Goal: Transaction & Acquisition: Find jobs

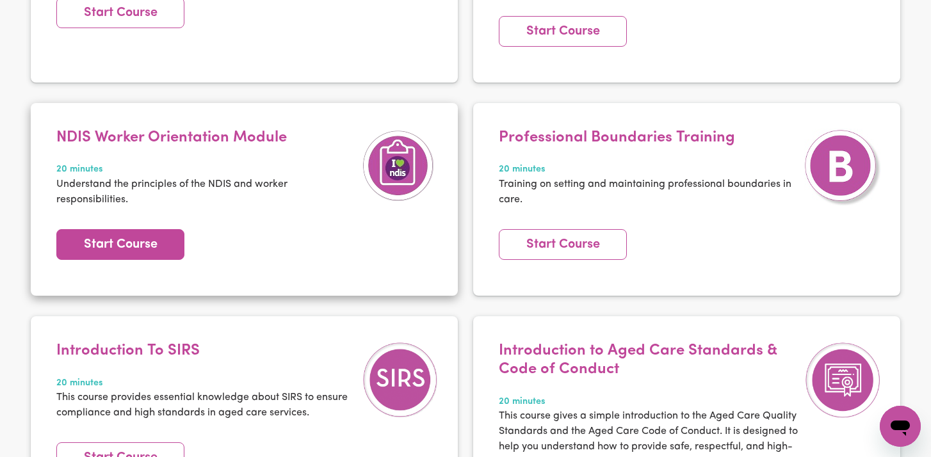
scroll to position [416, 0]
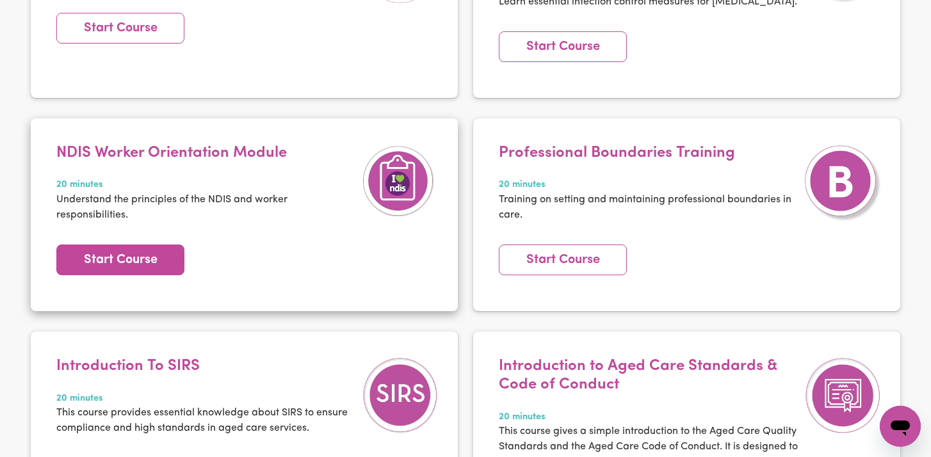
click at [126, 247] on link "Start Course" at bounding box center [120, 260] width 128 height 31
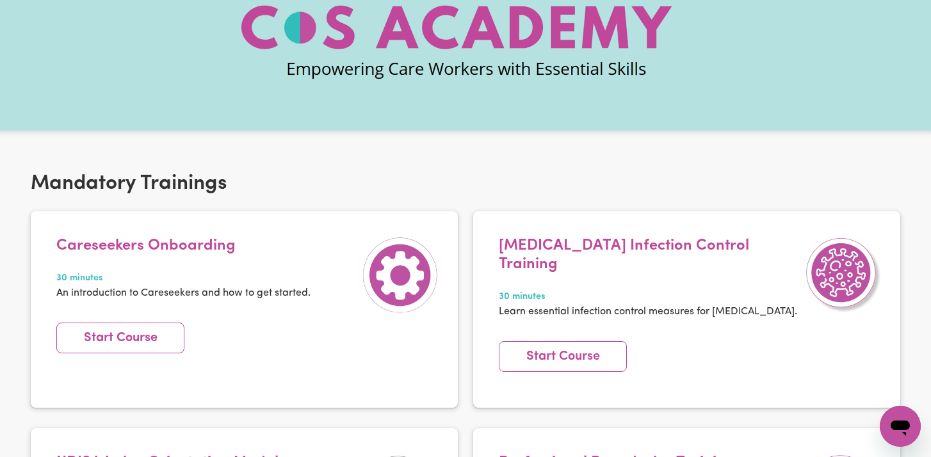
scroll to position [0, 0]
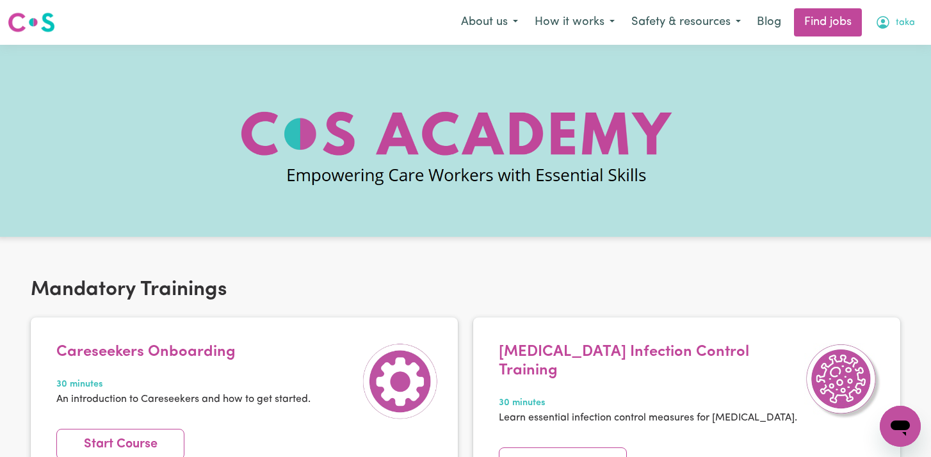
click at [900, 22] on span "taka" at bounding box center [905, 23] width 19 height 14
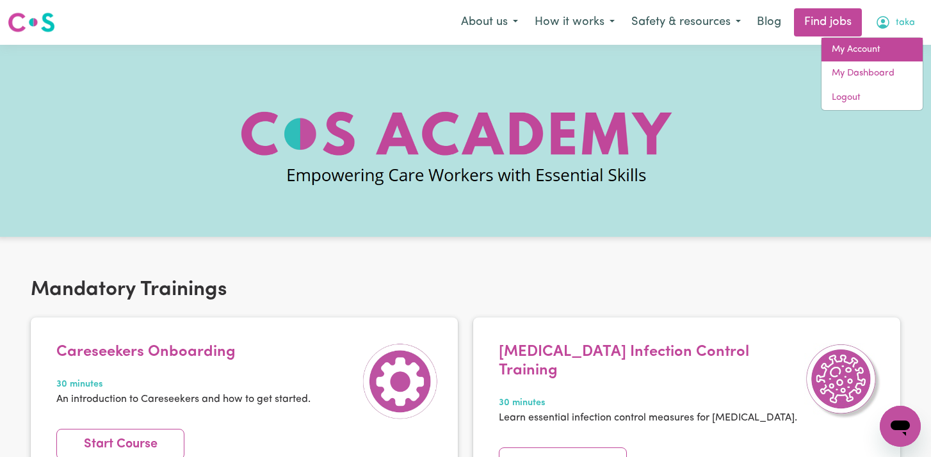
click at [861, 53] on link "My Account" at bounding box center [872, 50] width 101 height 24
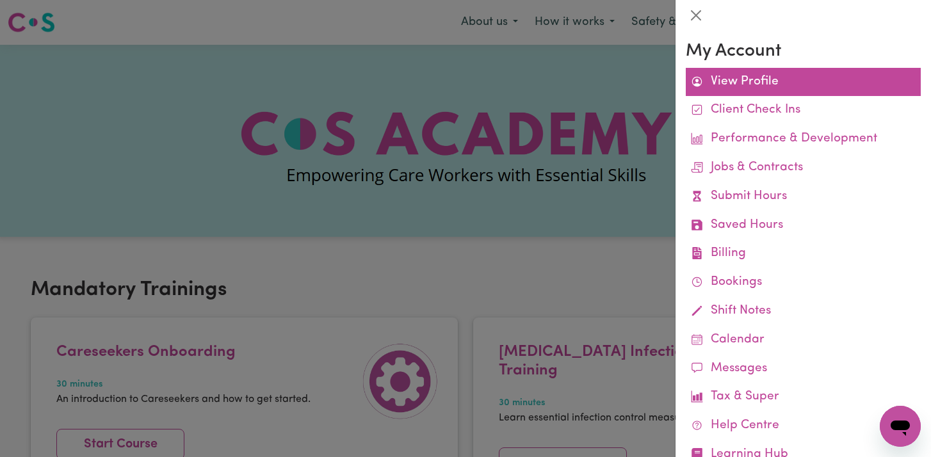
click at [770, 78] on link "View Profile" at bounding box center [803, 82] width 235 height 29
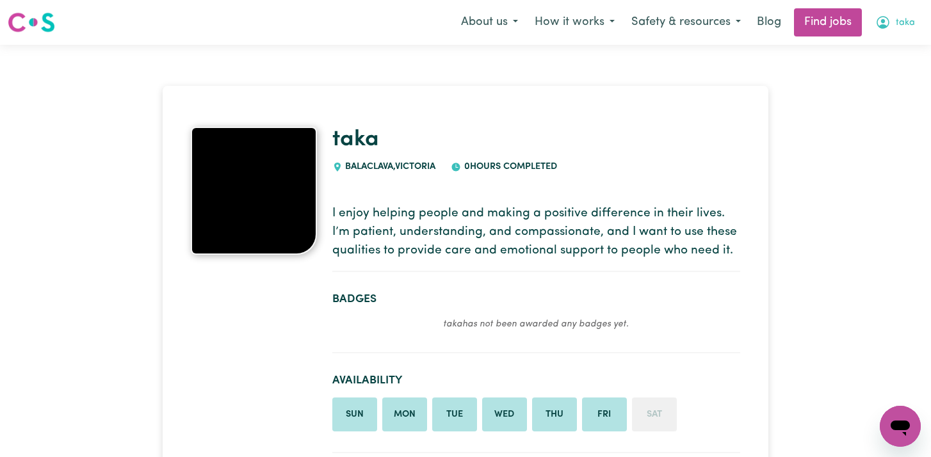
click at [907, 19] on span "taka" at bounding box center [905, 23] width 19 height 14
click at [877, 39] on link "My Account" at bounding box center [872, 50] width 101 height 24
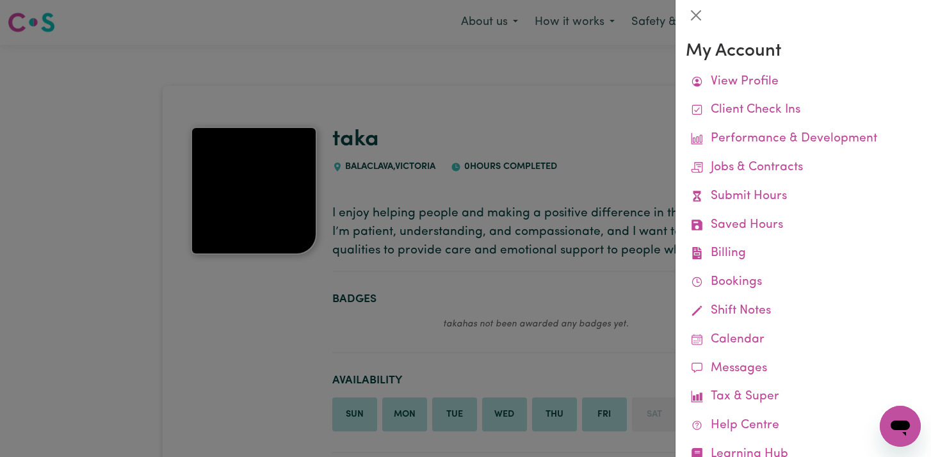
click at [618, 238] on div at bounding box center [465, 228] width 931 height 457
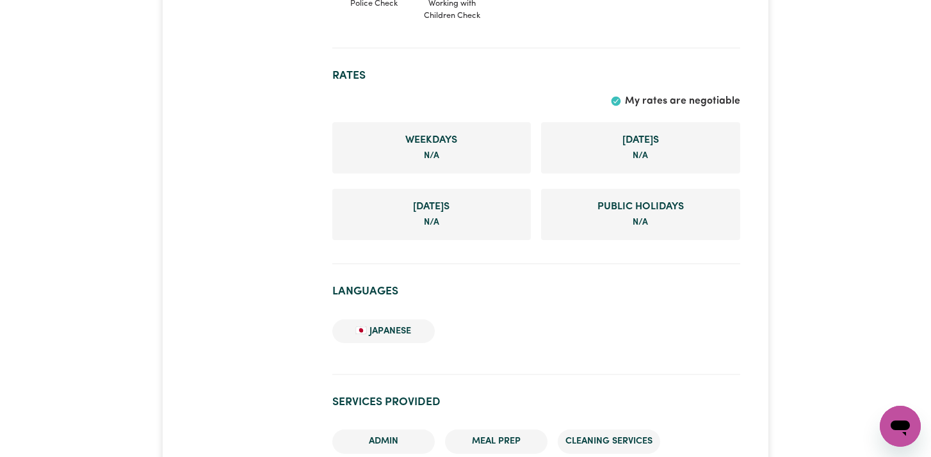
scroll to position [562, 0]
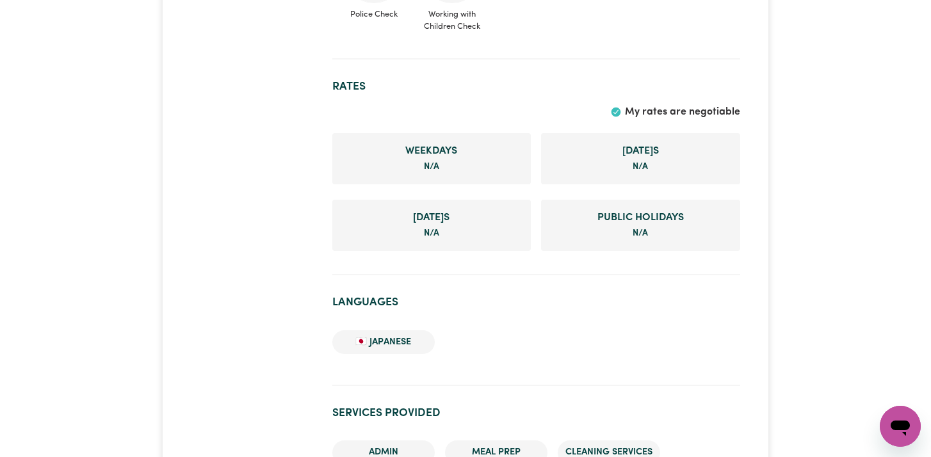
click at [389, 154] on span "Weekday s" at bounding box center [432, 150] width 178 height 15
click at [434, 165] on span "N/A" at bounding box center [431, 167] width 15 height 8
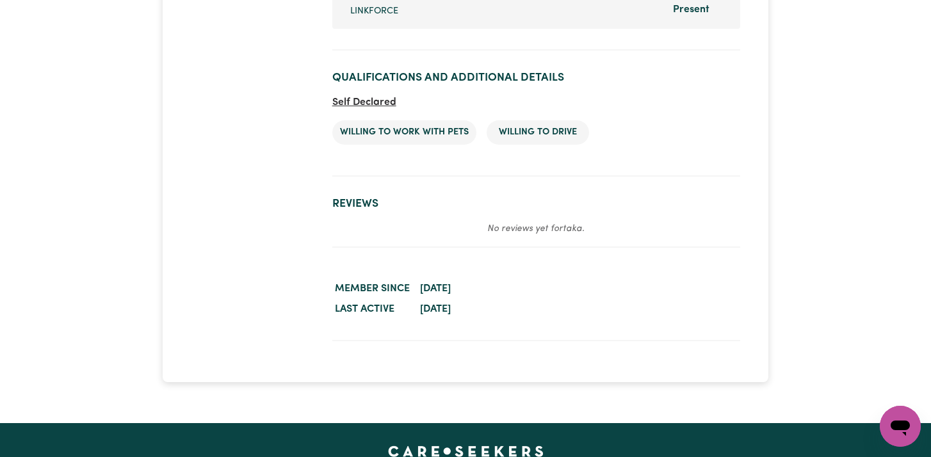
scroll to position [0, 0]
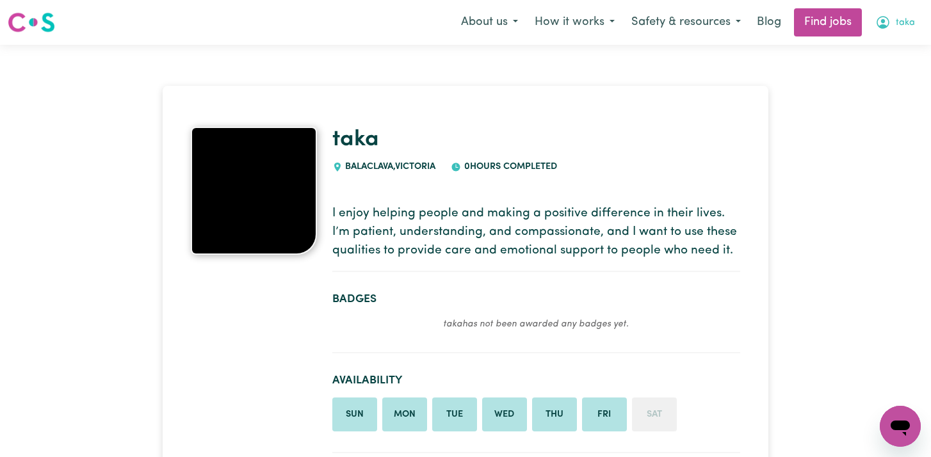
click at [889, 25] on icon "My Account" at bounding box center [883, 22] width 13 height 13
click at [874, 71] on link "My Dashboard" at bounding box center [872, 73] width 101 height 24
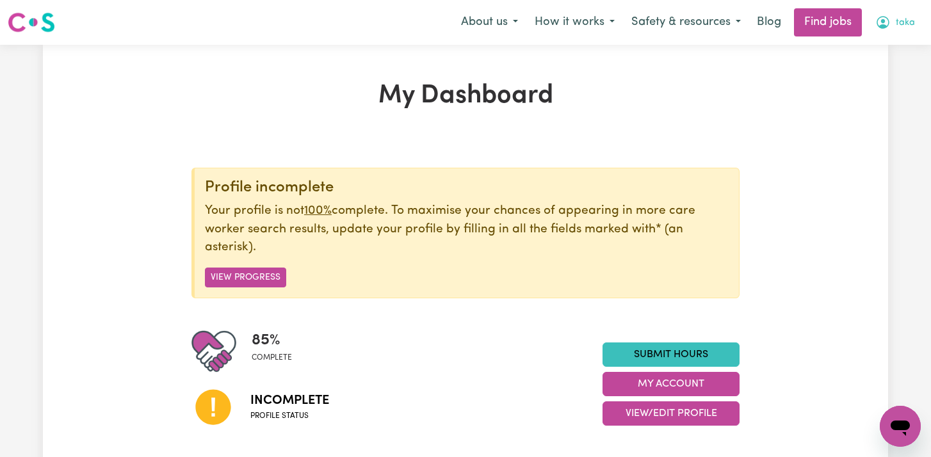
click at [900, 13] on button "taka" at bounding box center [895, 22] width 56 height 27
click at [437, 29] on div "Menu About us How it works Safety & resources Blog Find jobs taka My Account My…" at bounding box center [465, 22] width 931 height 29
click at [598, 28] on button "How it works" at bounding box center [574, 22] width 97 height 27
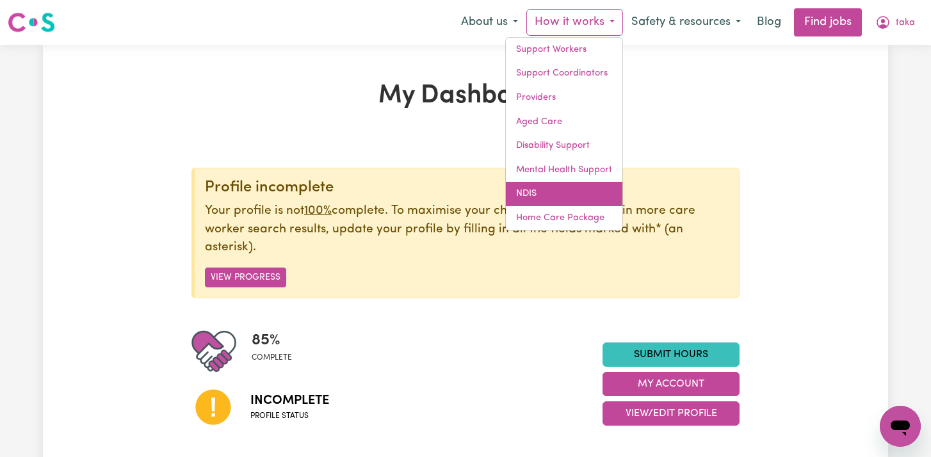
click at [551, 188] on link "NDIS" at bounding box center [564, 194] width 117 height 24
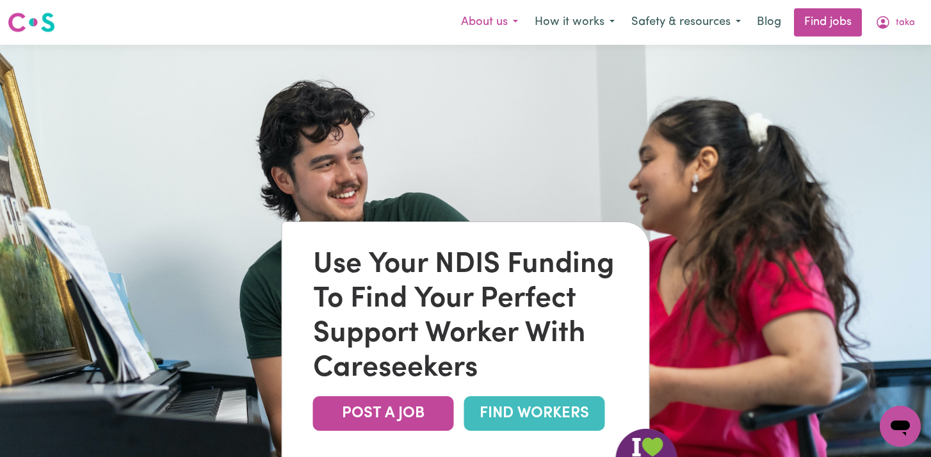
click at [494, 22] on button "About us" at bounding box center [490, 22] width 74 height 27
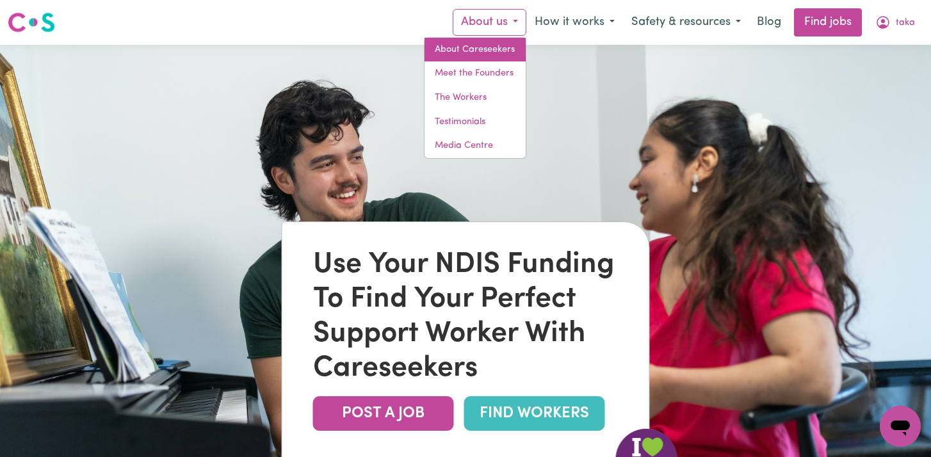
click at [500, 48] on link "About Careseekers" at bounding box center [475, 50] width 101 height 24
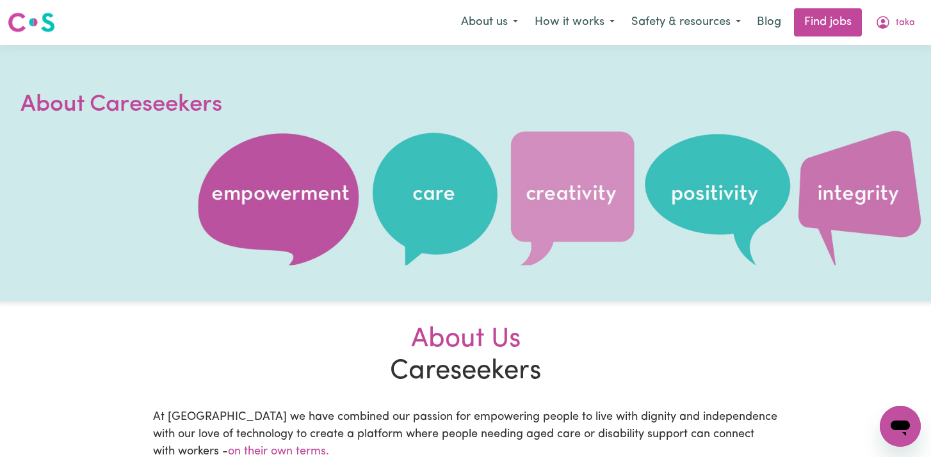
click at [450, 197] on div at bounding box center [465, 173] width 931 height 256
click at [685, 27] on button "Safety & resources" at bounding box center [686, 22] width 126 height 27
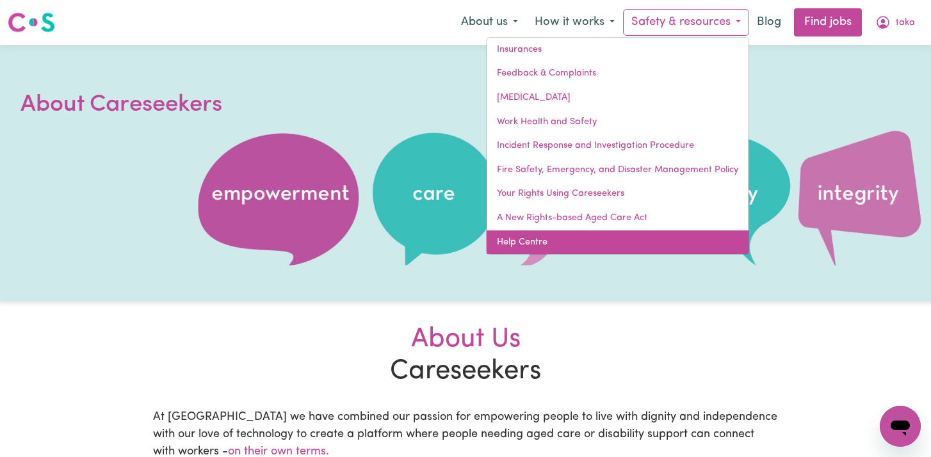
click at [615, 247] on link "Help Centre" at bounding box center [618, 243] width 262 height 24
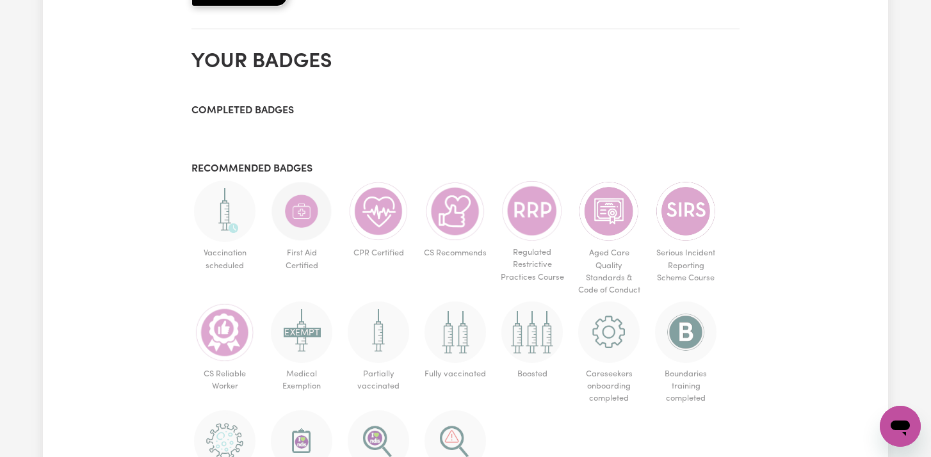
scroll to position [694, 0]
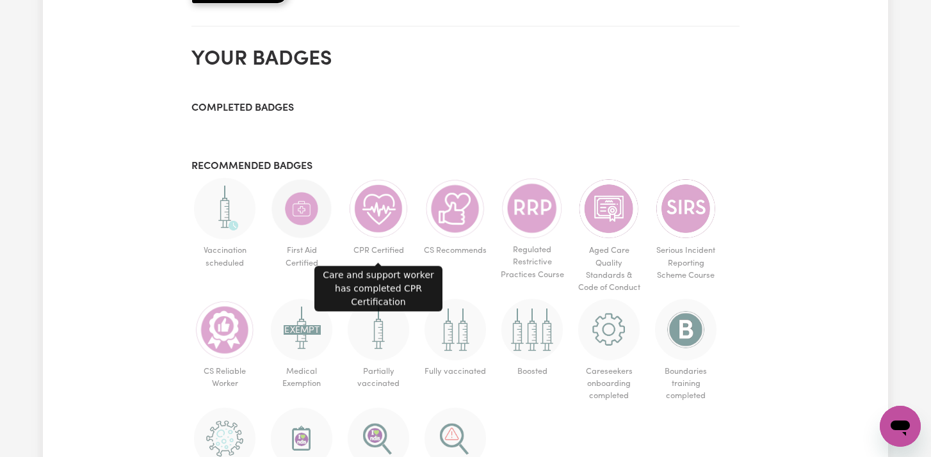
click at [386, 207] on img at bounding box center [378, 208] width 61 height 61
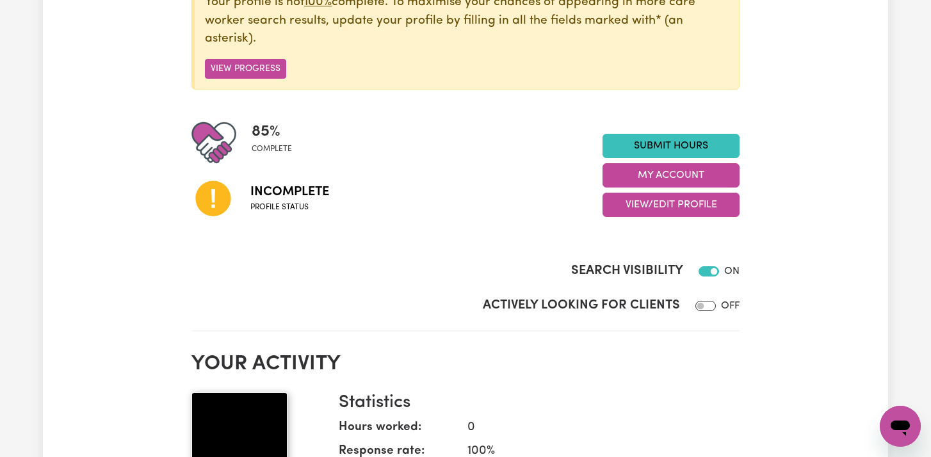
scroll to position [0, 0]
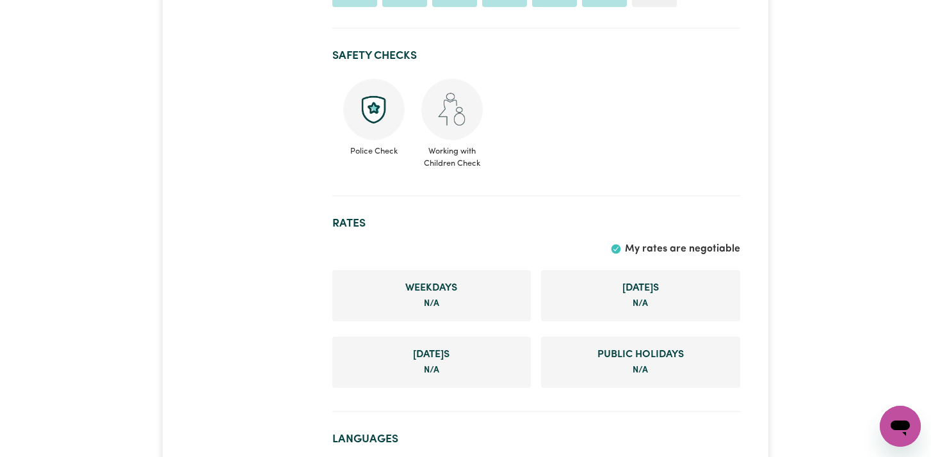
scroll to position [425, 0]
click at [355, 115] on img at bounding box center [373, 108] width 61 height 61
click at [444, 122] on img at bounding box center [451, 108] width 61 height 61
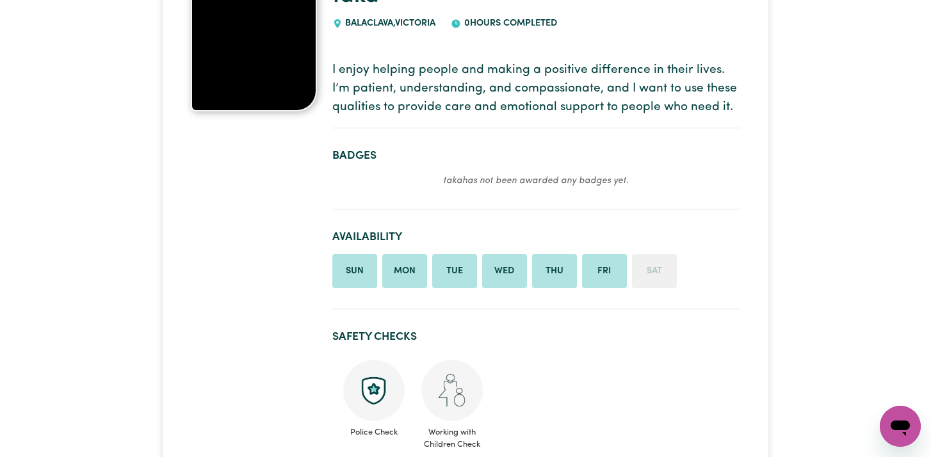
scroll to position [0, 0]
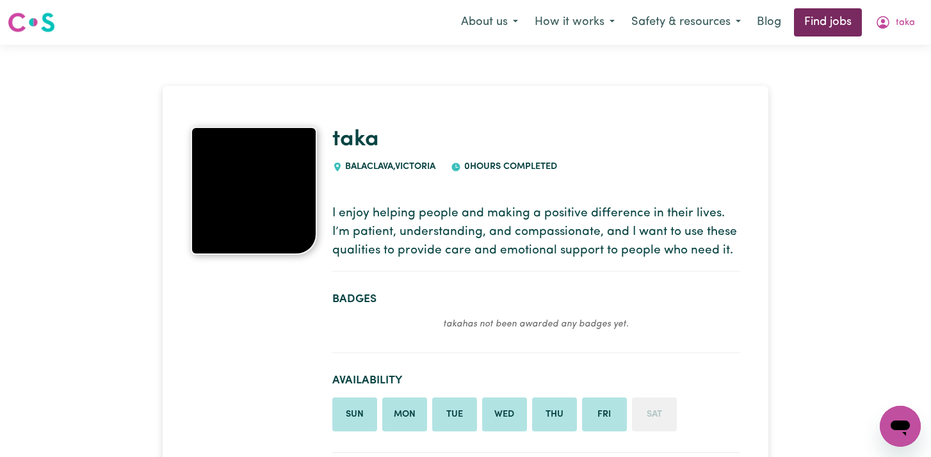
click at [811, 17] on link "Find jobs" at bounding box center [828, 22] width 68 height 28
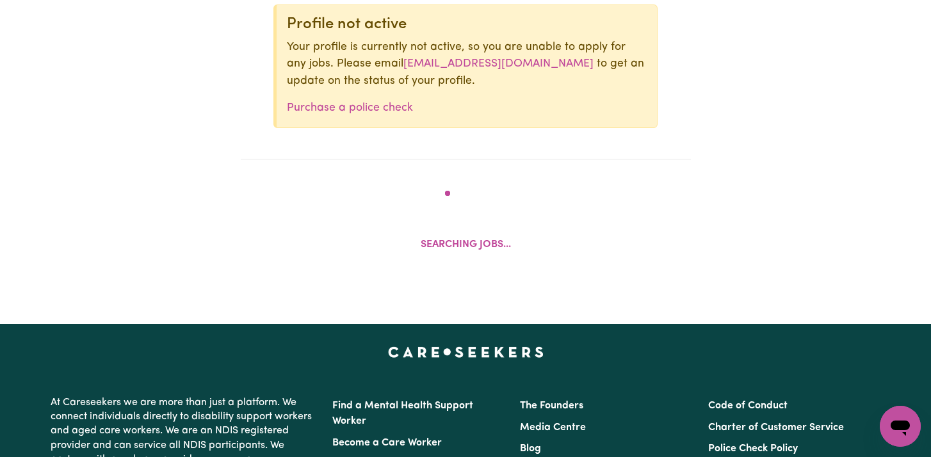
scroll to position [539, 0]
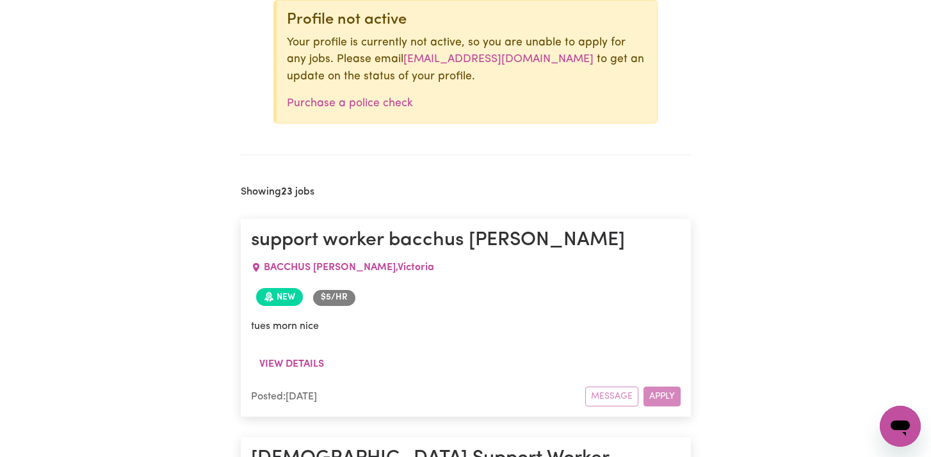
click at [662, 388] on div "Message Apply" at bounding box center [632, 397] width 95 height 20
click at [396, 305] on div "New $ 5 /hr" at bounding box center [466, 297] width 430 height 28
click at [302, 354] on button "View details" at bounding box center [291, 364] width 81 height 24
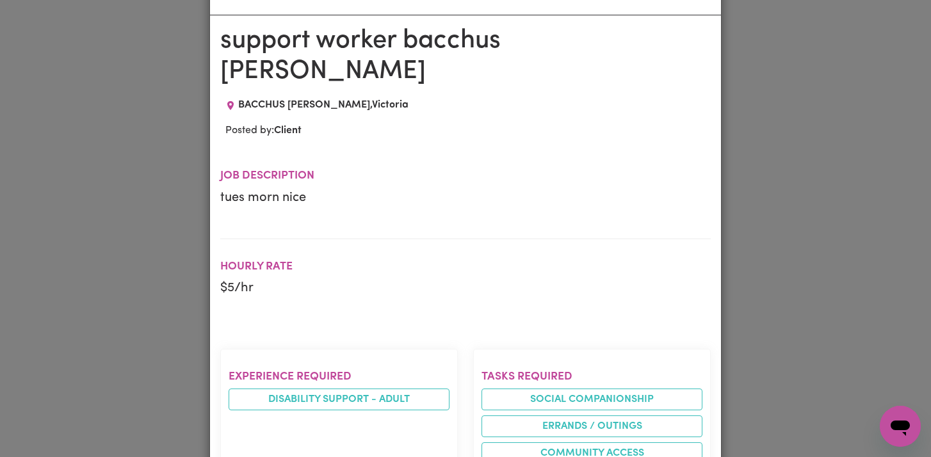
scroll to position [0, 0]
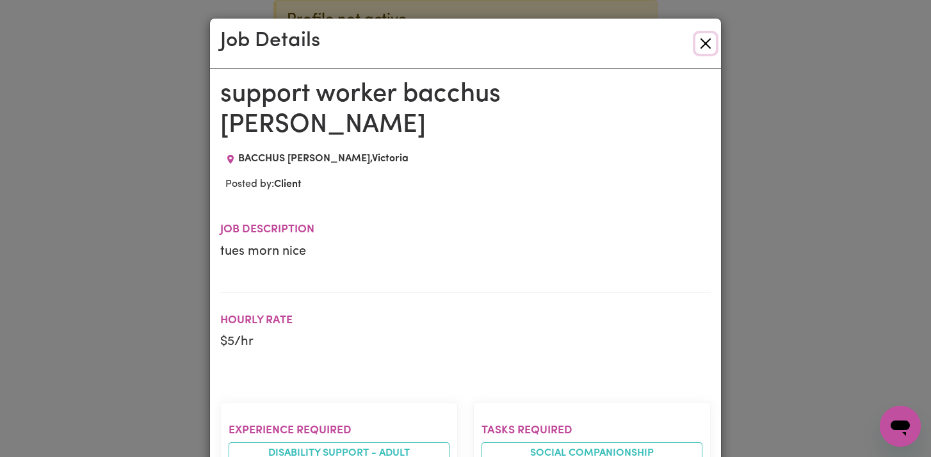
click at [706, 40] on button "Close" at bounding box center [705, 43] width 20 height 20
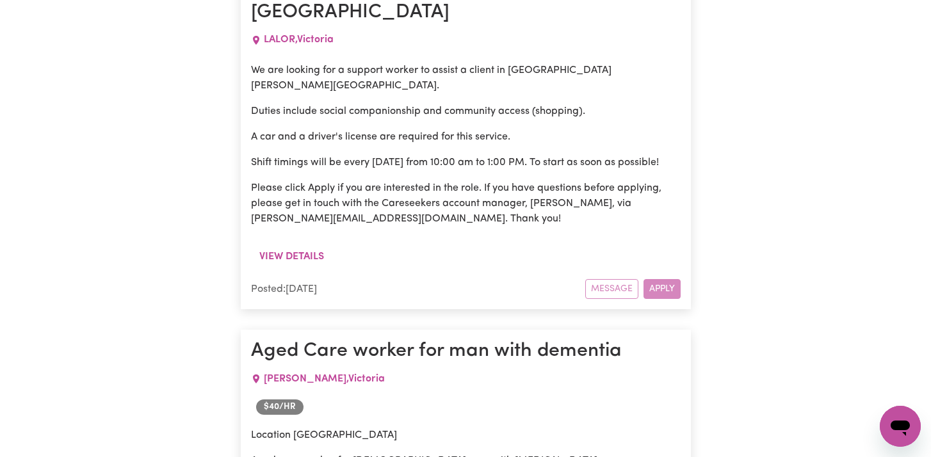
scroll to position [8534, 0]
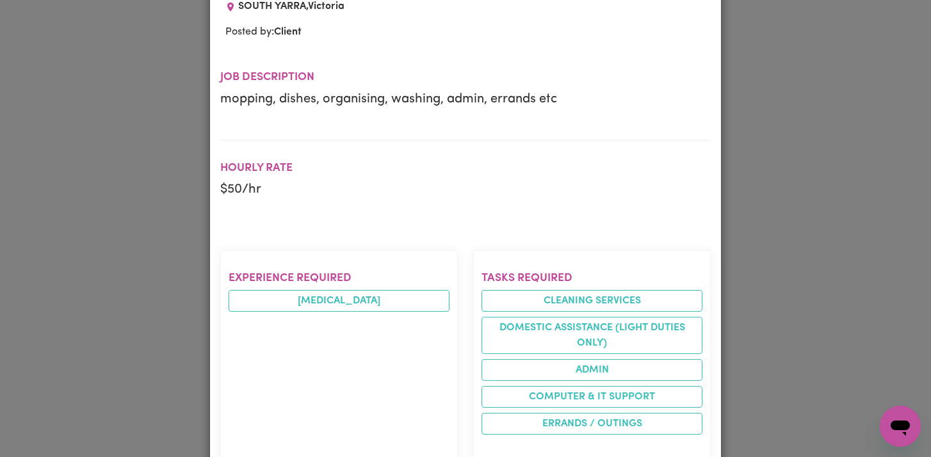
scroll to position [122, 0]
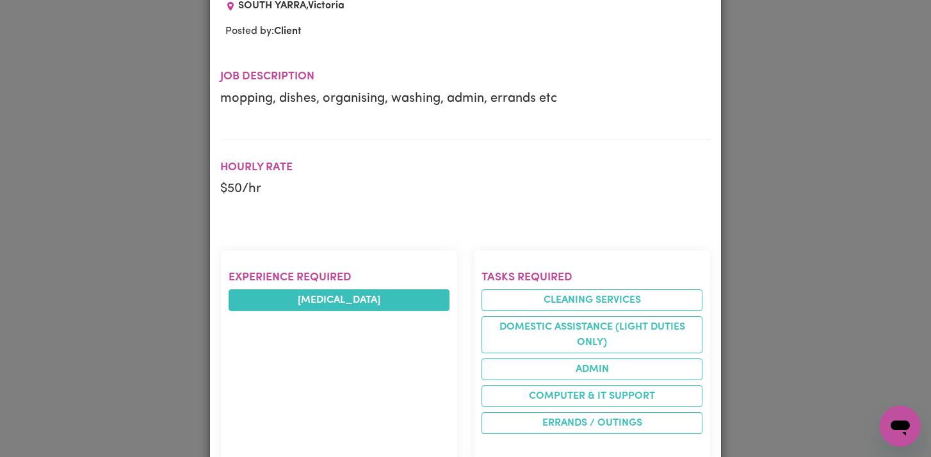
click at [302, 302] on li "Depression" at bounding box center [339, 300] width 221 height 22
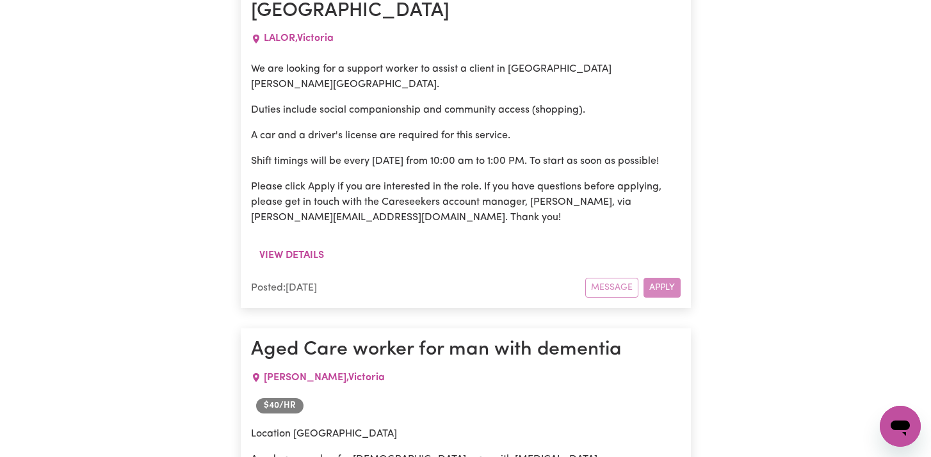
scroll to position [0, 0]
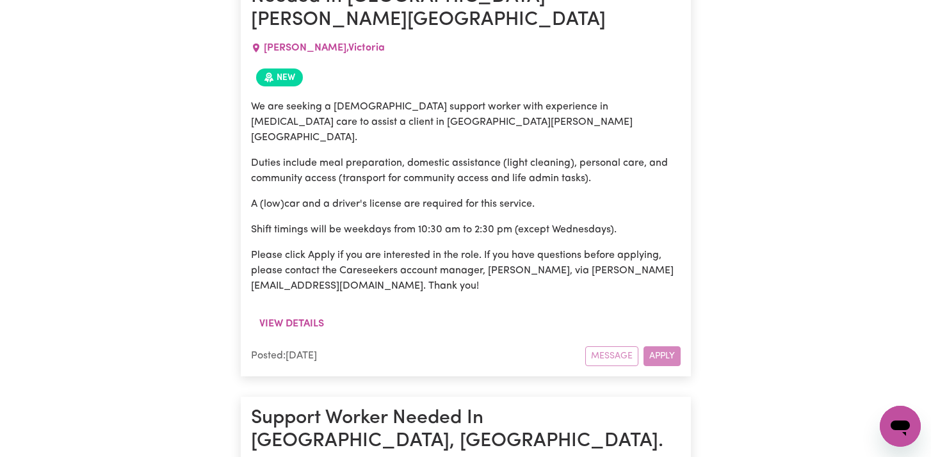
scroll to position [6469, 0]
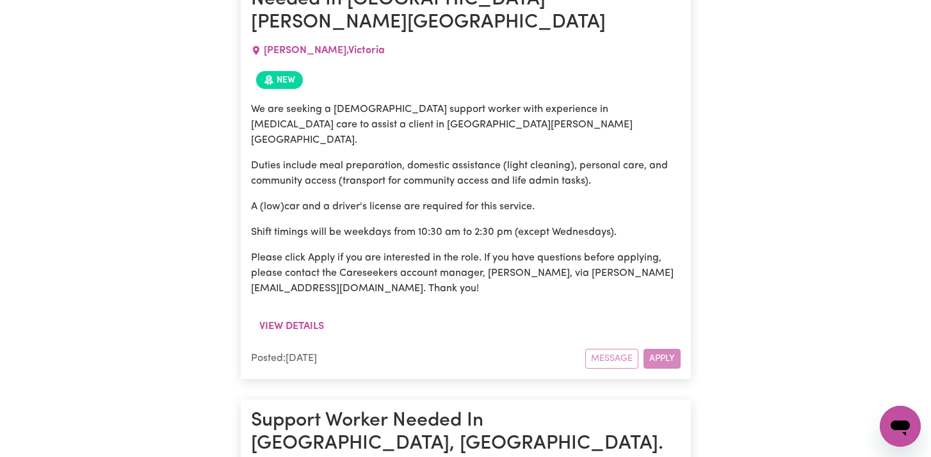
click at [891, 424] on icon "Open messaging window" at bounding box center [900, 428] width 19 height 15
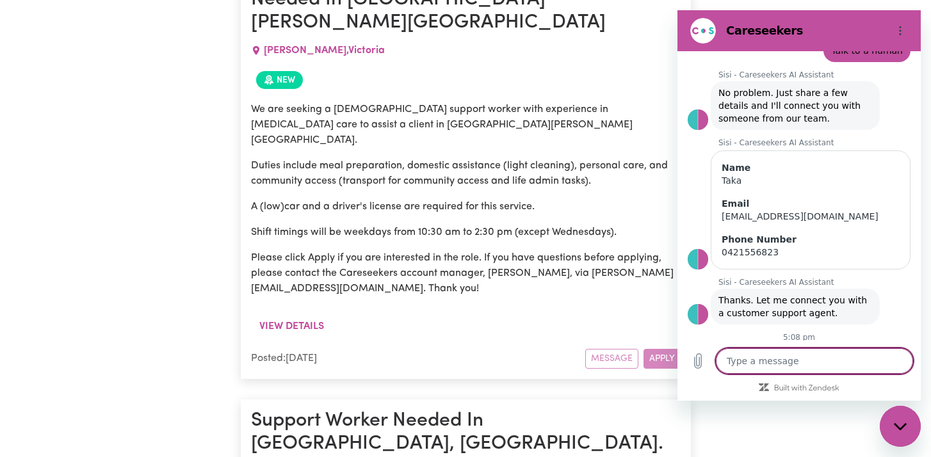
scroll to position [118, 0]
